Goal: Transaction & Acquisition: Register for event/course

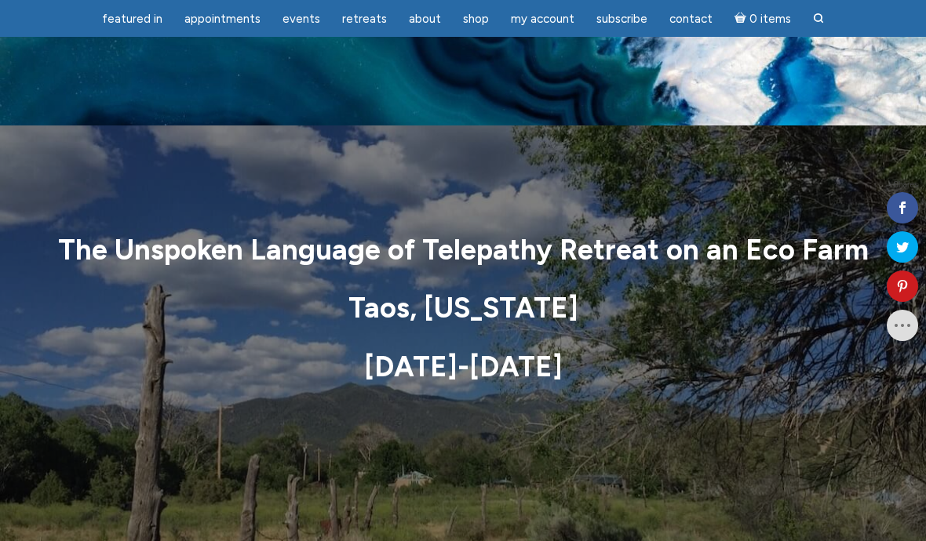
scroll to position [7824, 0]
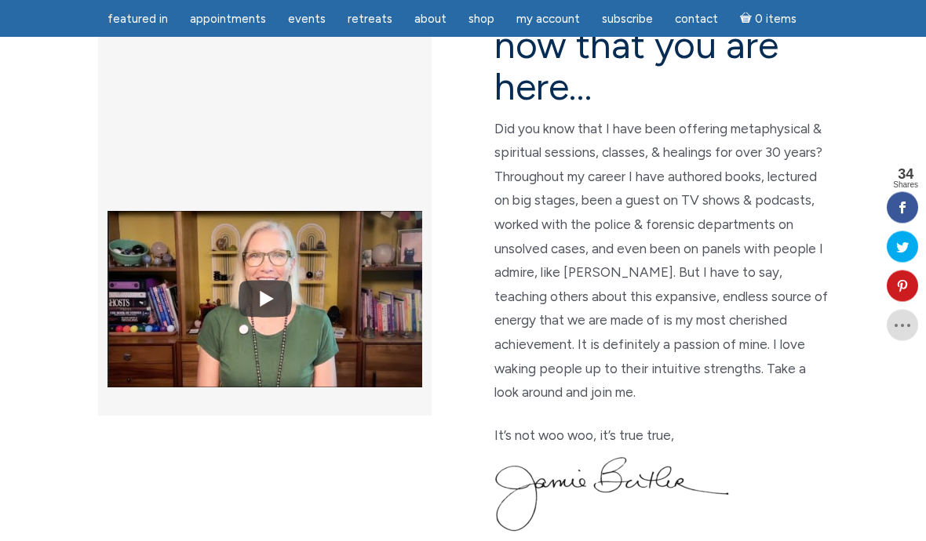
scroll to position [462, 0]
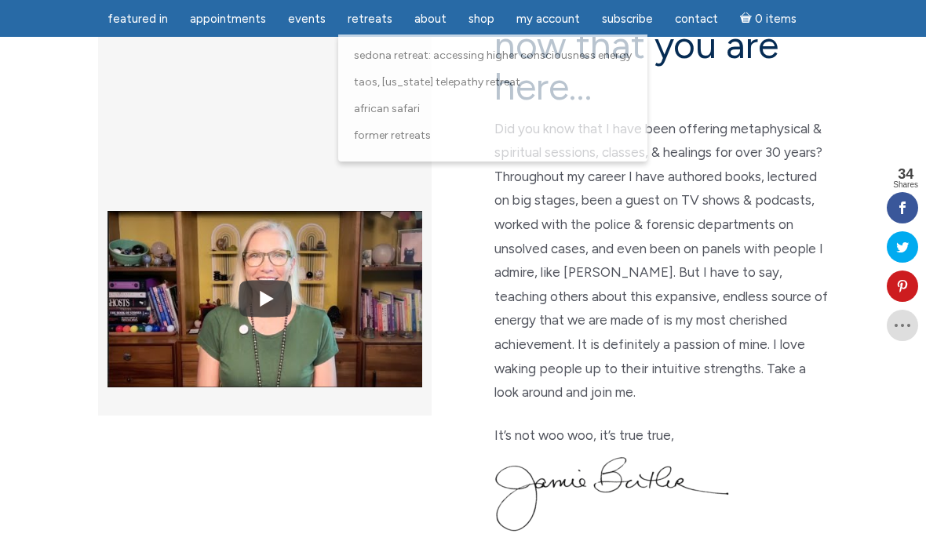
click at [352, 23] on span "Retreats" at bounding box center [370, 19] width 45 height 14
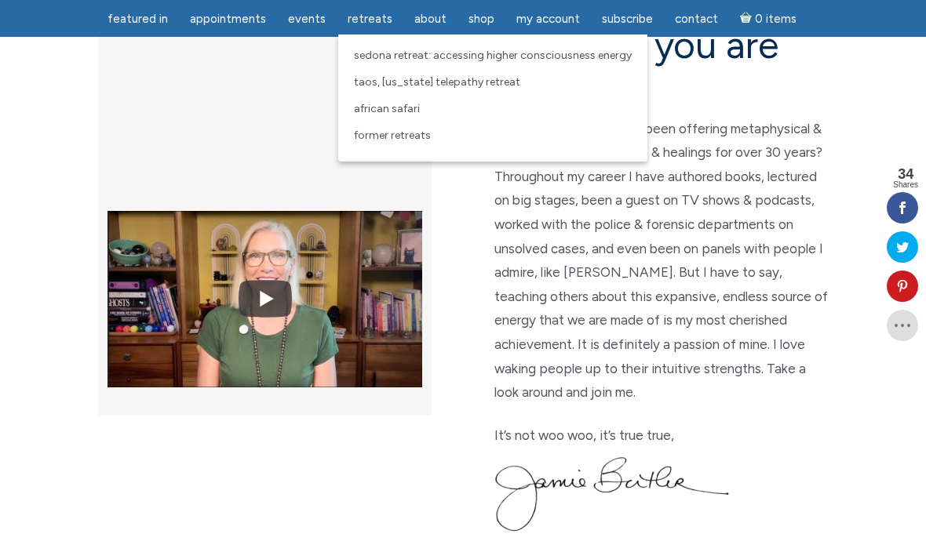
click at [359, 60] on span "Sedona Retreat: Accessing Higher Consciousness Energy" at bounding box center [493, 55] width 278 height 13
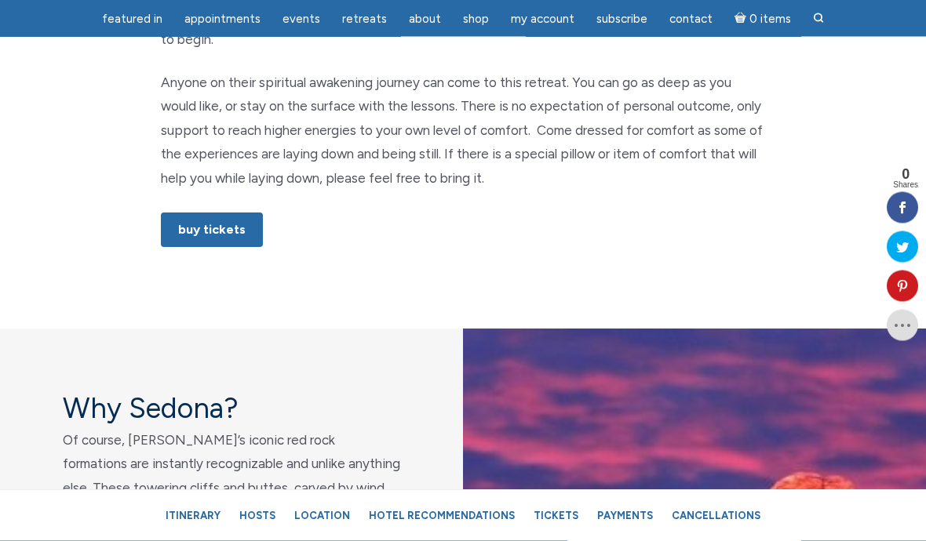
scroll to position [1103, 0]
click at [203, 213] on link "Buy Tickets" at bounding box center [212, 230] width 102 height 35
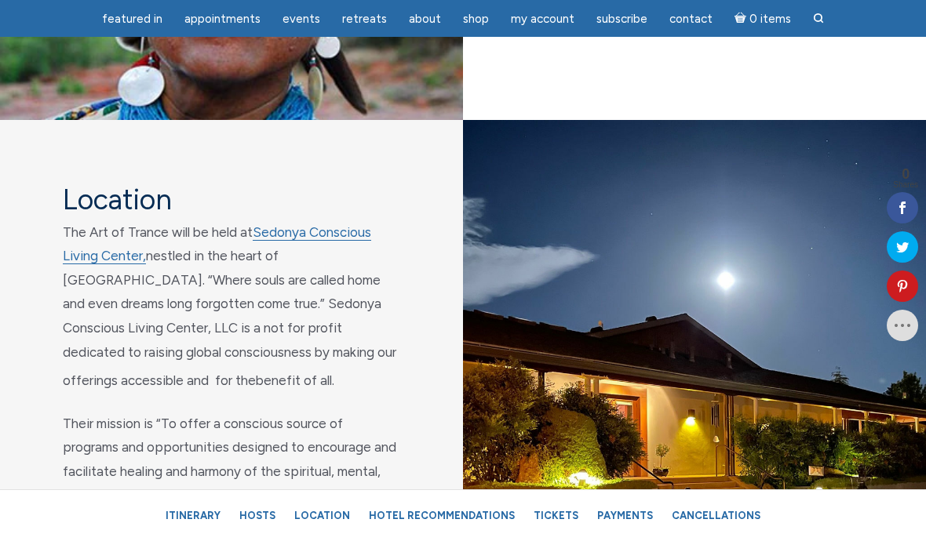
scroll to position [6673, 0]
